Goal: Task Accomplishment & Management: Manage account settings

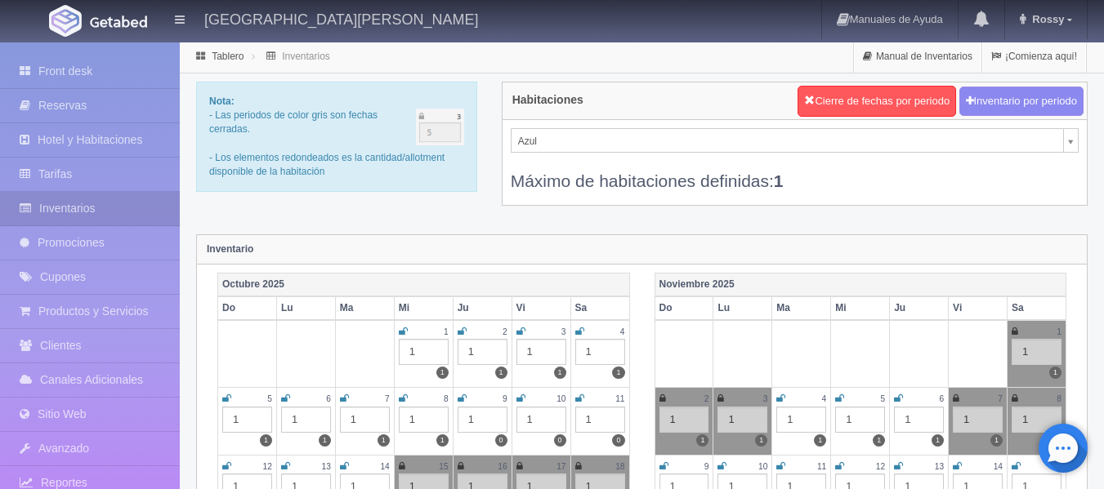
scroll to position [681, 0]
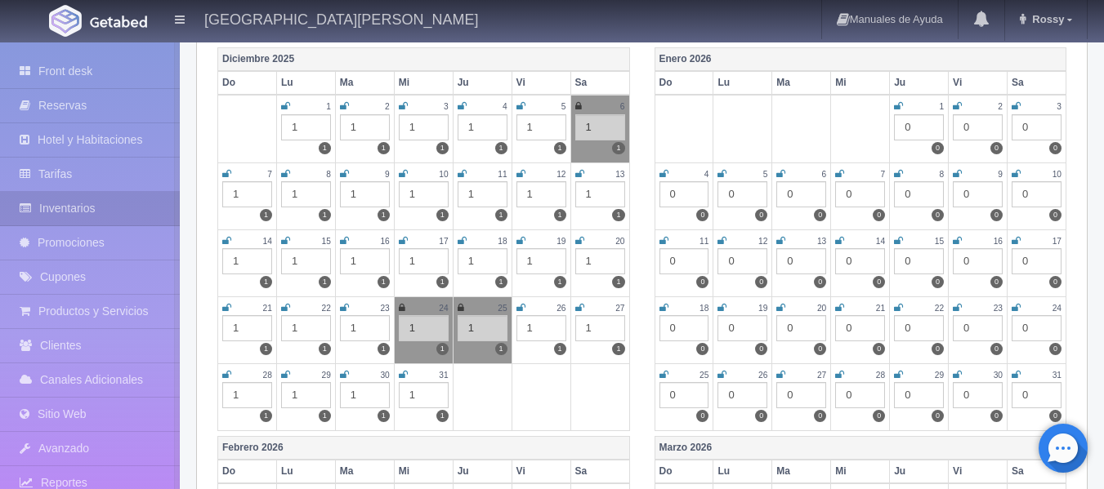
click at [210, 95] on div "Diciembre 2025 Do Lu Ma Mi Ju Vi Sa 1 1 1 2 1 1 3 1 1 4 1 1 5 1 1 6 1 1 7 1 1 8…" at bounding box center [423, 241] width 437 height 389
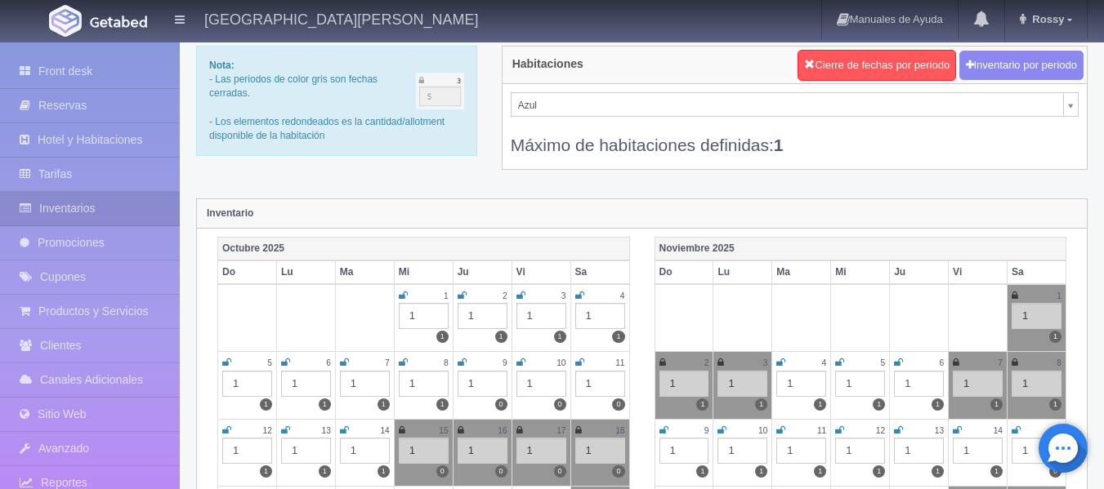
scroll to position [0, 0]
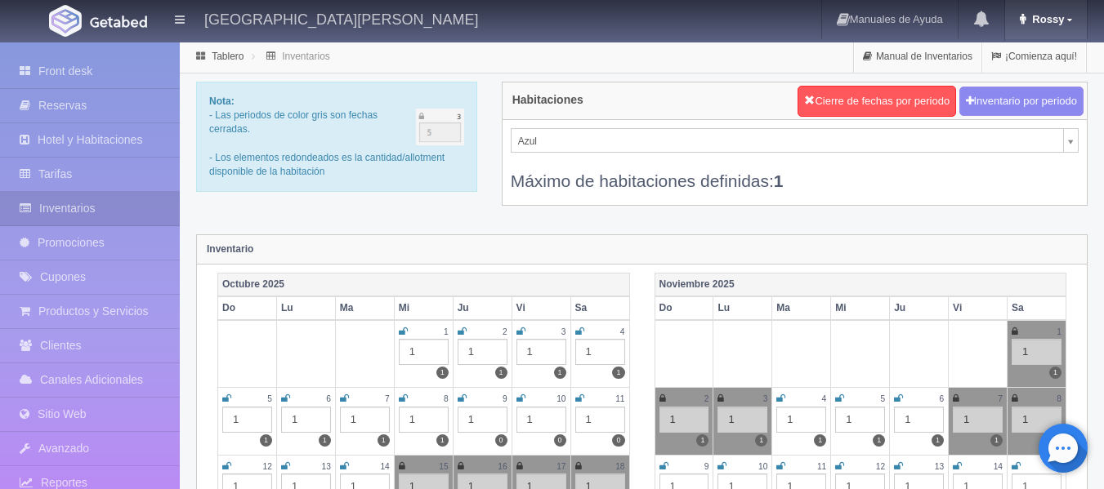
click at [1061, 15] on span "Rossy" at bounding box center [1046, 19] width 36 height 12
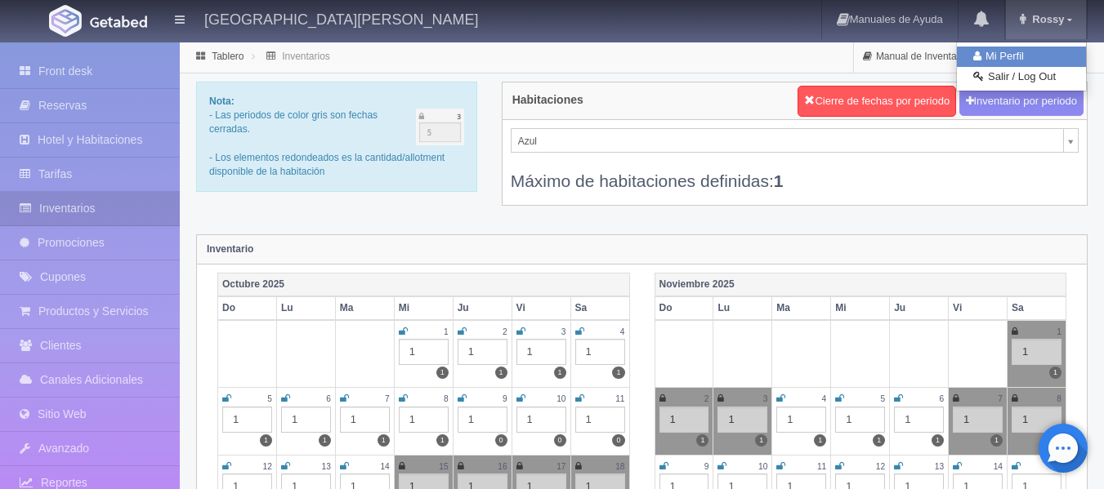
click at [1011, 52] on link "Mi Perfil" at bounding box center [1021, 57] width 129 height 20
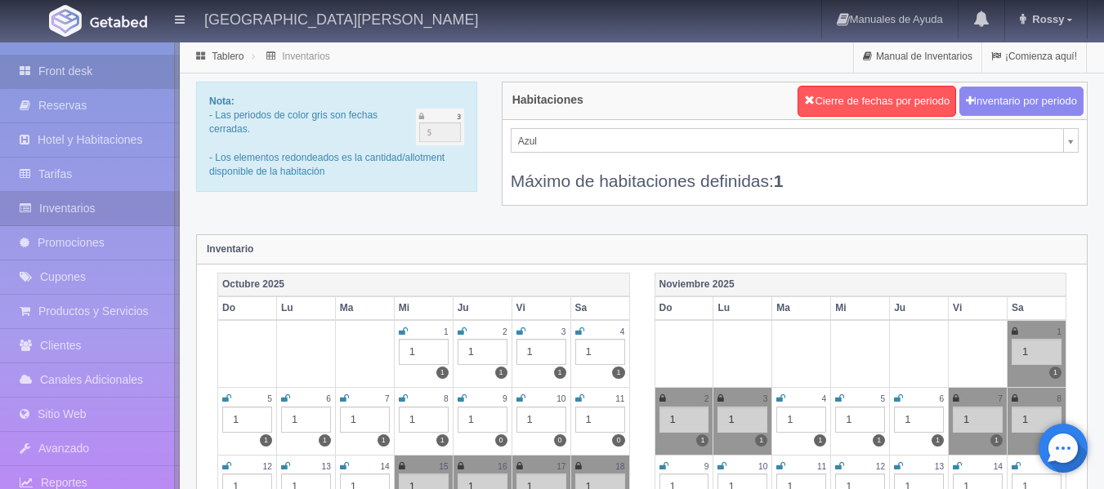
click at [61, 72] on link "Front desk" at bounding box center [90, 71] width 180 height 33
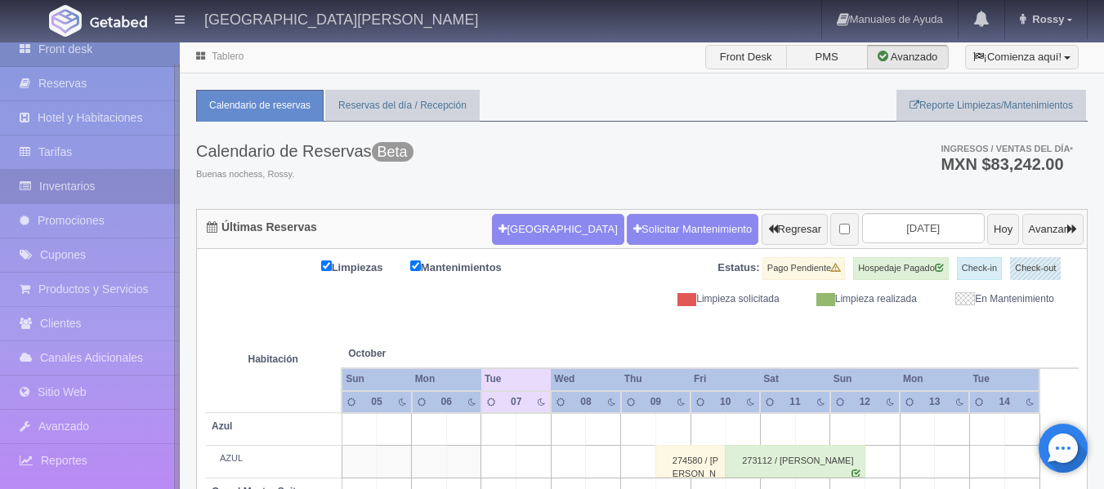
scroll to position [23, 0]
drag, startPoint x: 178, startPoint y: 170, endPoint x: 173, endPoint y: 194, distance: 25.0
click at [173, 194] on div "Front desk Reservas Hotel y Habitaciones Tarifas Inventarios Promociones Cupone…" at bounding box center [90, 286] width 180 height 489
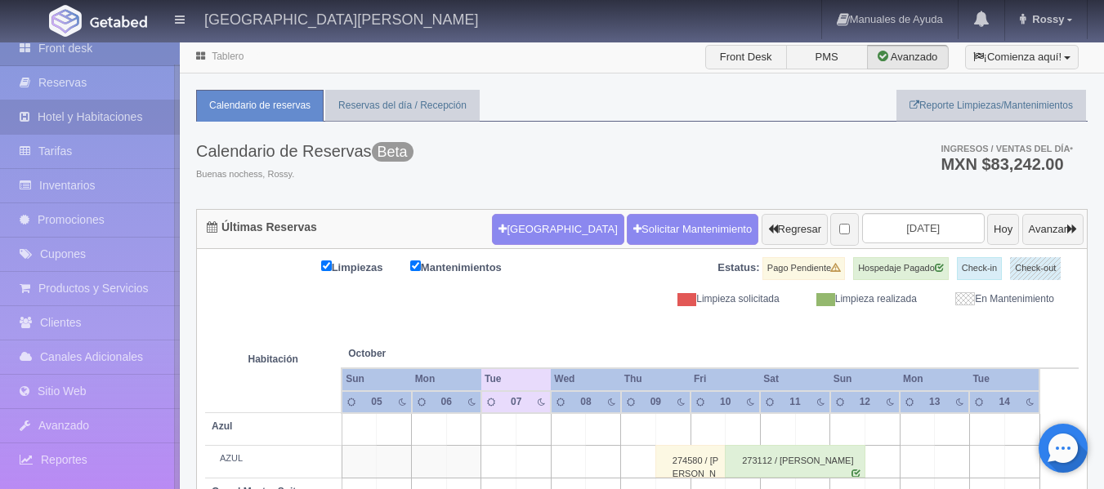
click at [127, 110] on link "Hotel y Habitaciones" at bounding box center [90, 116] width 180 height 33
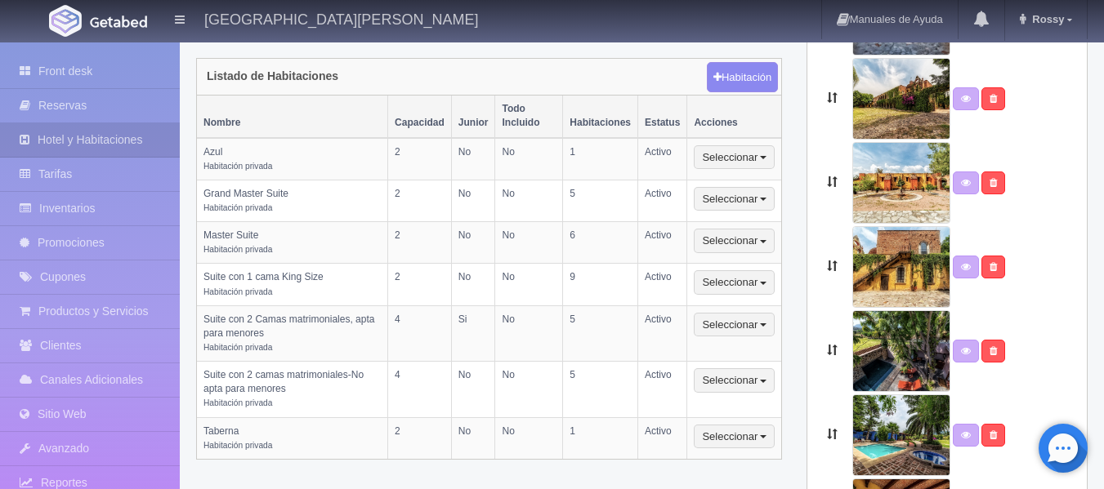
scroll to position [420, 0]
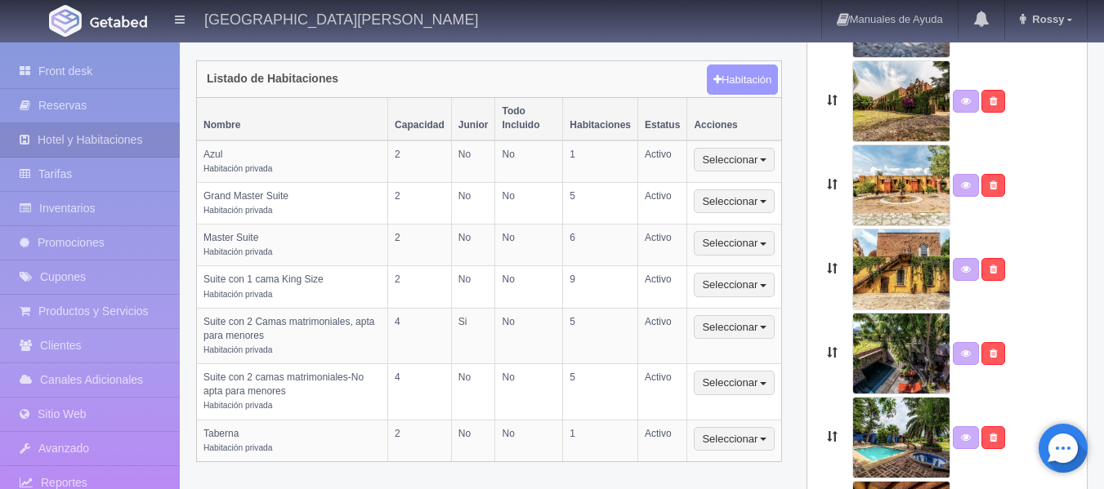
click at [753, 65] on button "Habitación" at bounding box center [742, 80] width 71 height 31
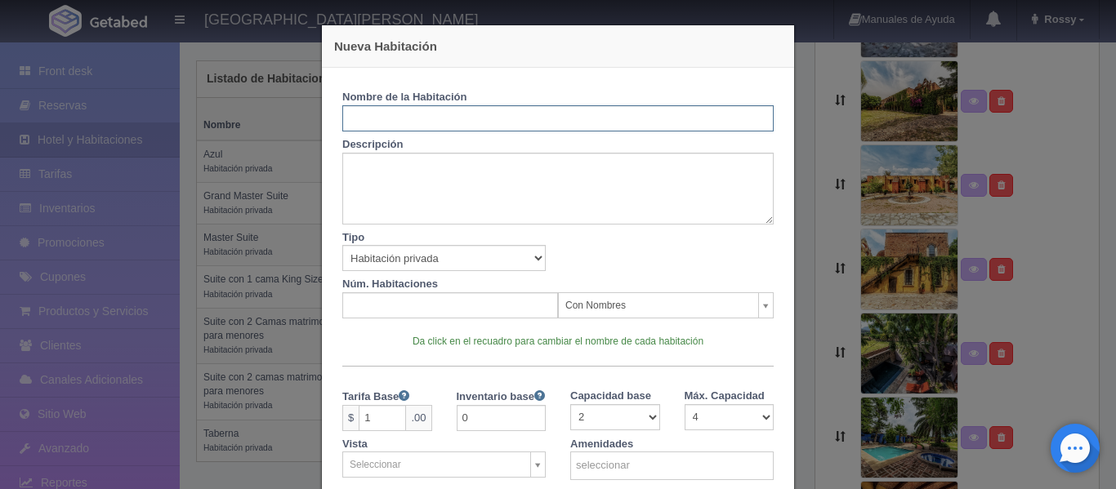
click at [377, 115] on input "text" at bounding box center [557, 118] width 431 height 26
click at [833, 115] on div "Nueva Habitación Nombre de la Habitación Descripción Tipo Habitación privada Ha…" at bounding box center [558, 244] width 1116 height 489
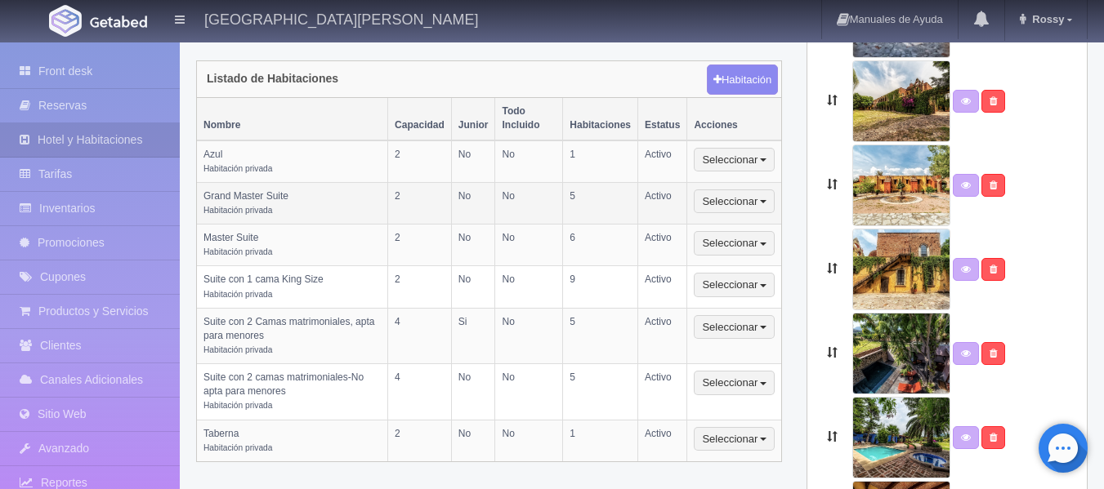
click at [581, 182] on td "5" at bounding box center [600, 203] width 75 height 42
click at [738, 190] on button "Seleccionar" at bounding box center [734, 202] width 81 height 25
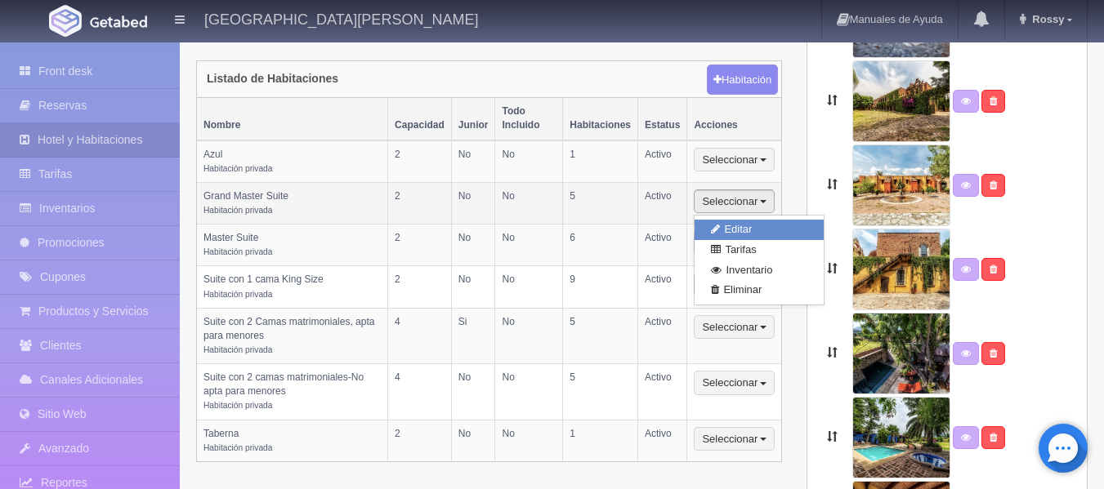
click at [744, 220] on link "Editar" at bounding box center [758, 230] width 129 height 20
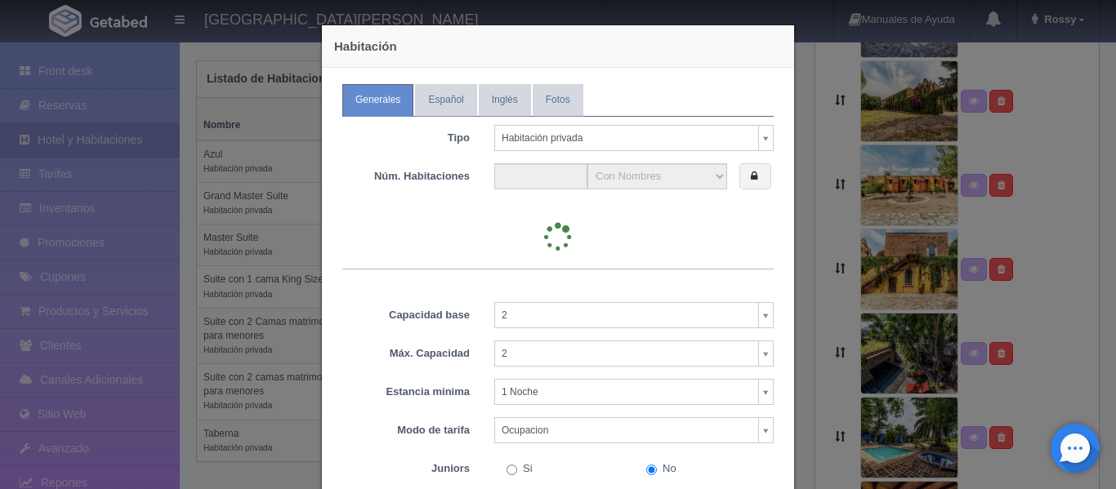
type input "5"
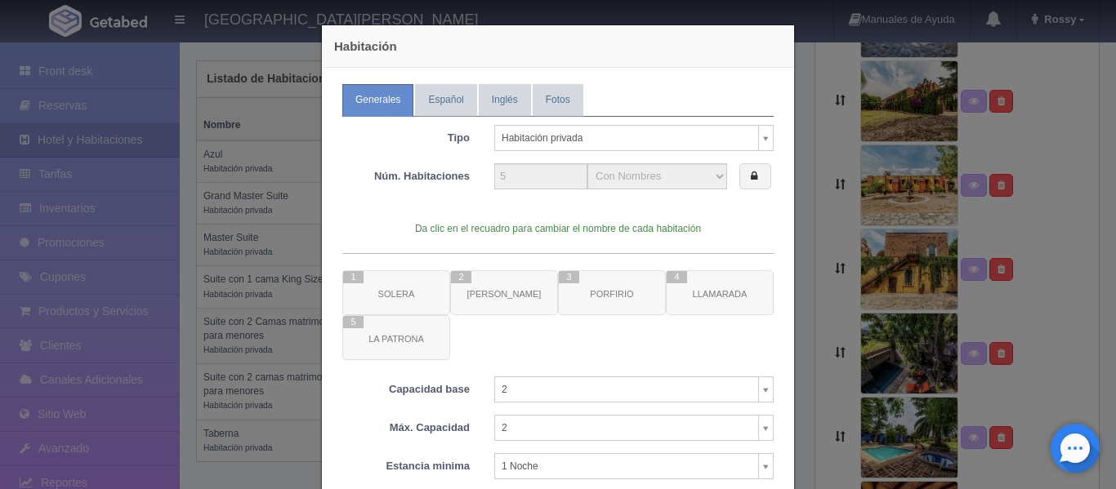
click at [815, 72] on div "Habitación Generales Español Inglés Fotos Tipo Habitación privada Habitación pr…" at bounding box center [558, 244] width 1116 height 489
